Goal: Go to known website: Go to known website

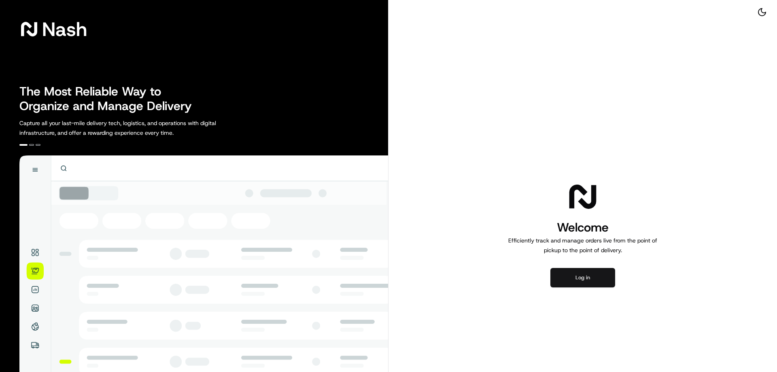
click at [576, 277] on button "Log in" at bounding box center [583, 277] width 65 height 19
